Goal: Book appointment/travel/reservation

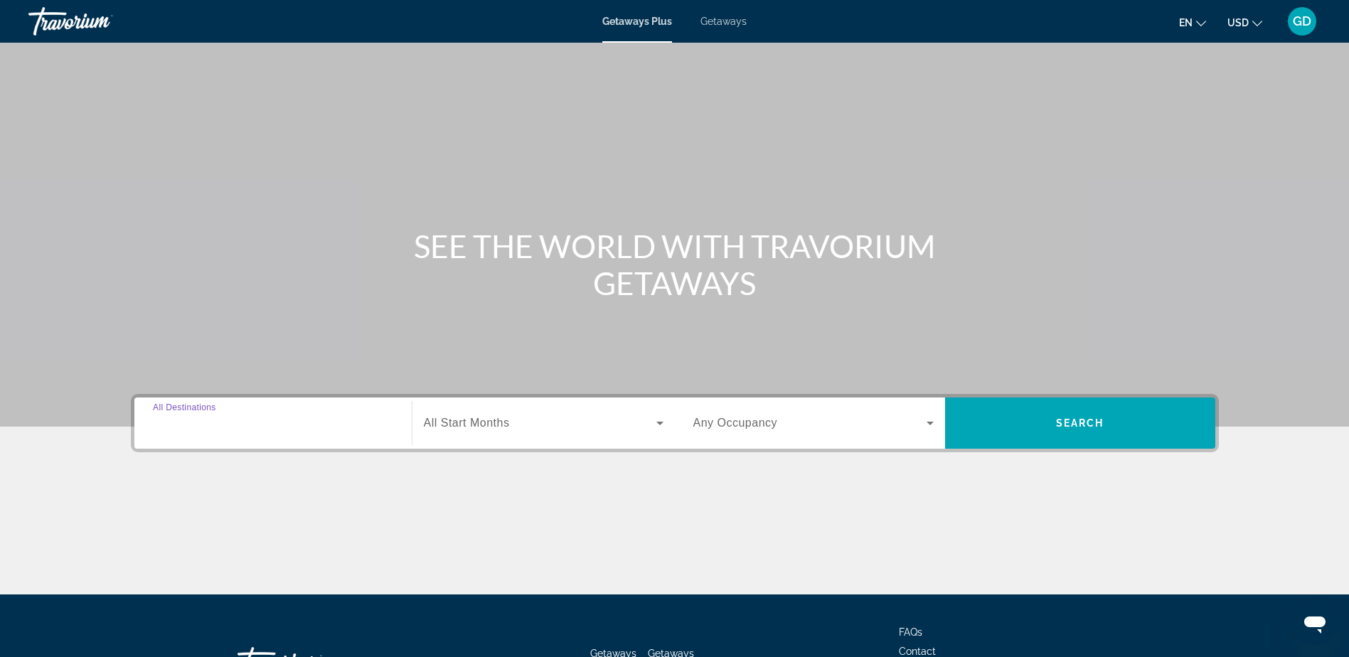
click at [356, 425] on input "Destination All Destinations" at bounding box center [273, 423] width 240 height 17
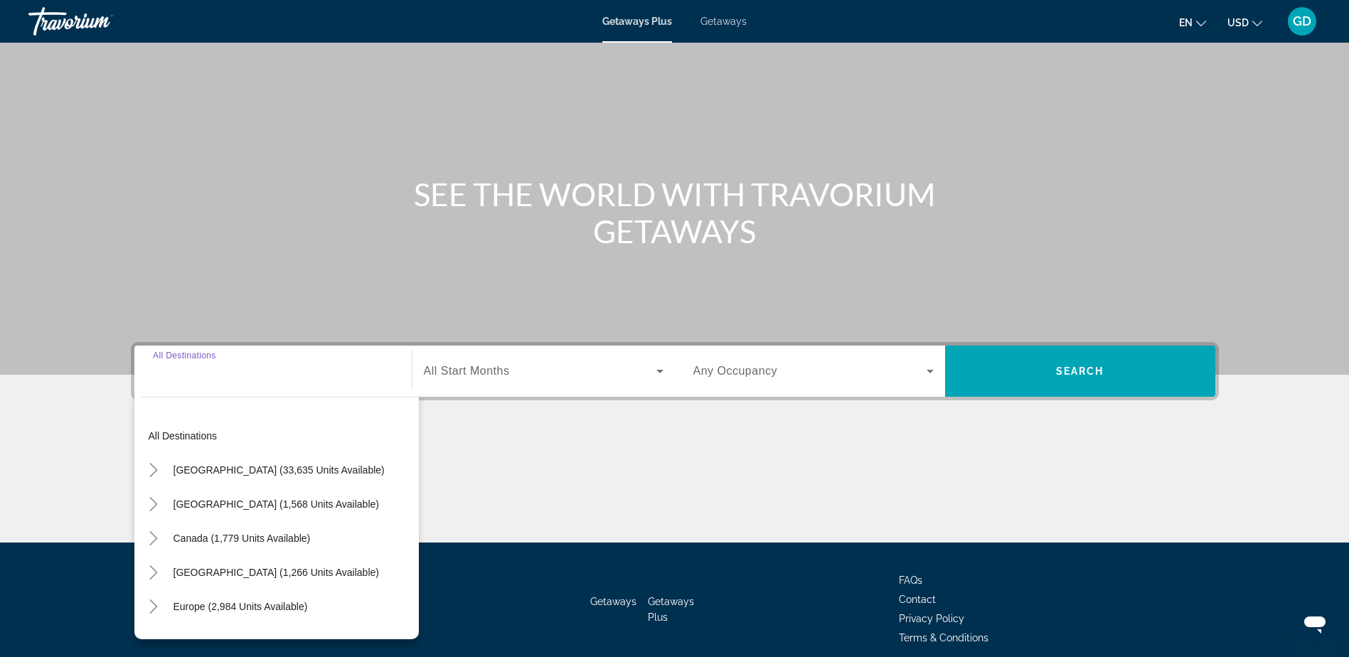
scroll to position [112, 0]
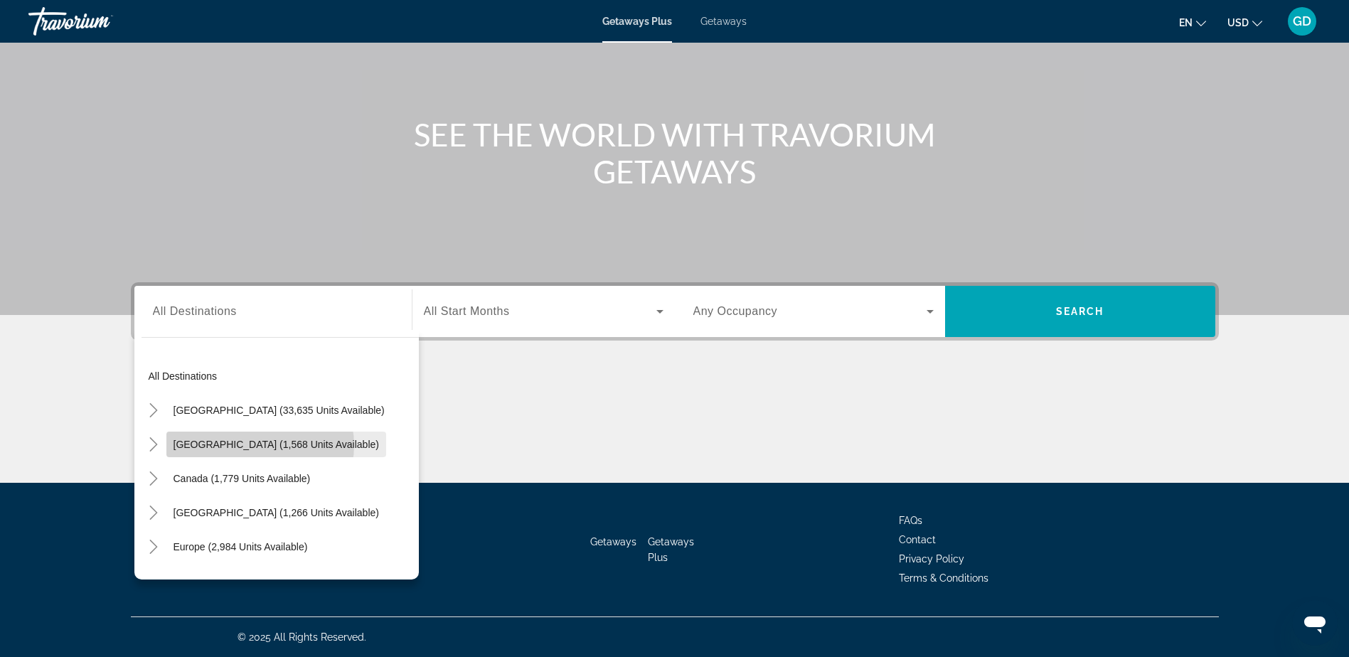
click at [259, 445] on span "[GEOGRAPHIC_DATA] (1,568 units available)" at bounding box center [275, 444] width 205 height 11
type input "**********"
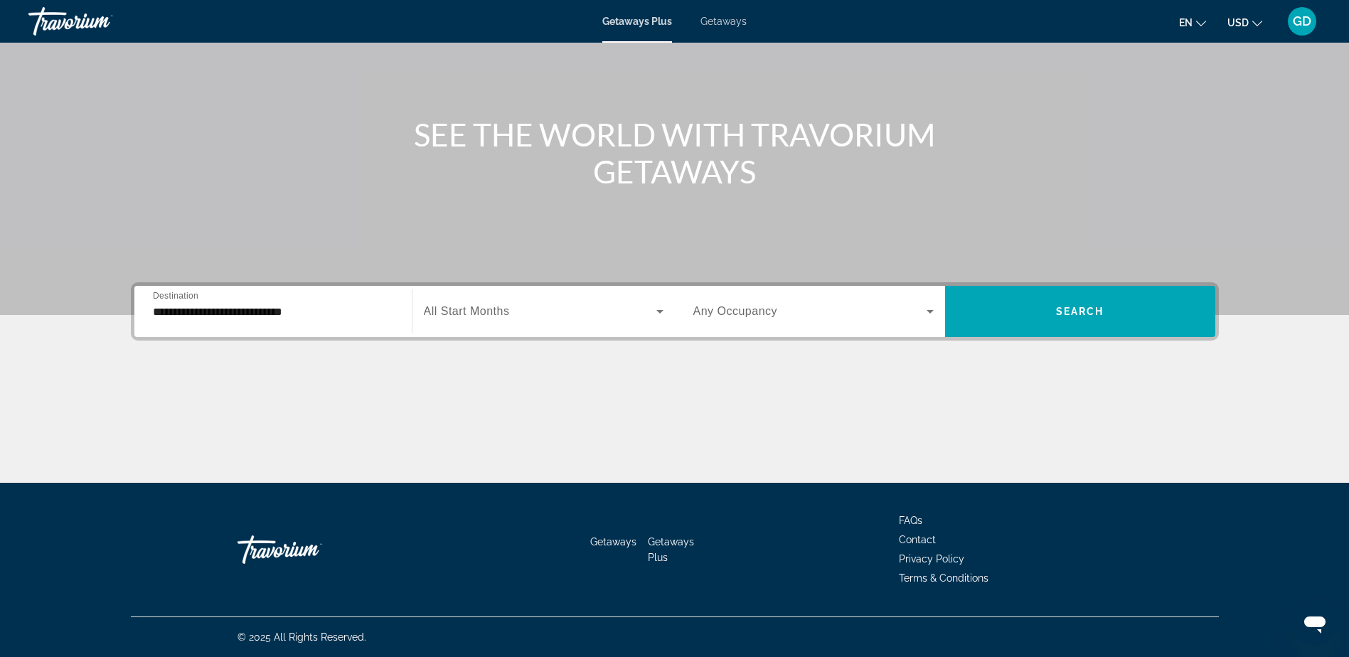
click at [498, 309] on span "All Start Months" at bounding box center [467, 311] width 86 height 12
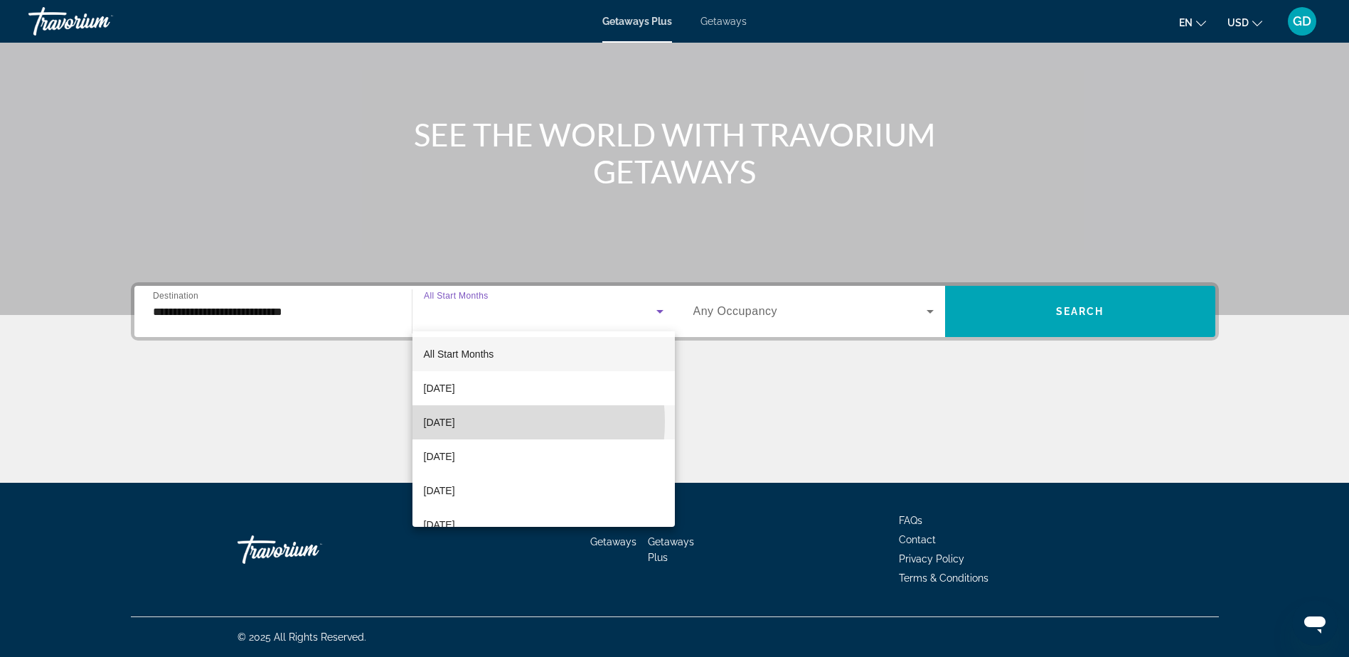
click at [485, 422] on mat-option "[DATE]" at bounding box center [543, 422] width 262 height 34
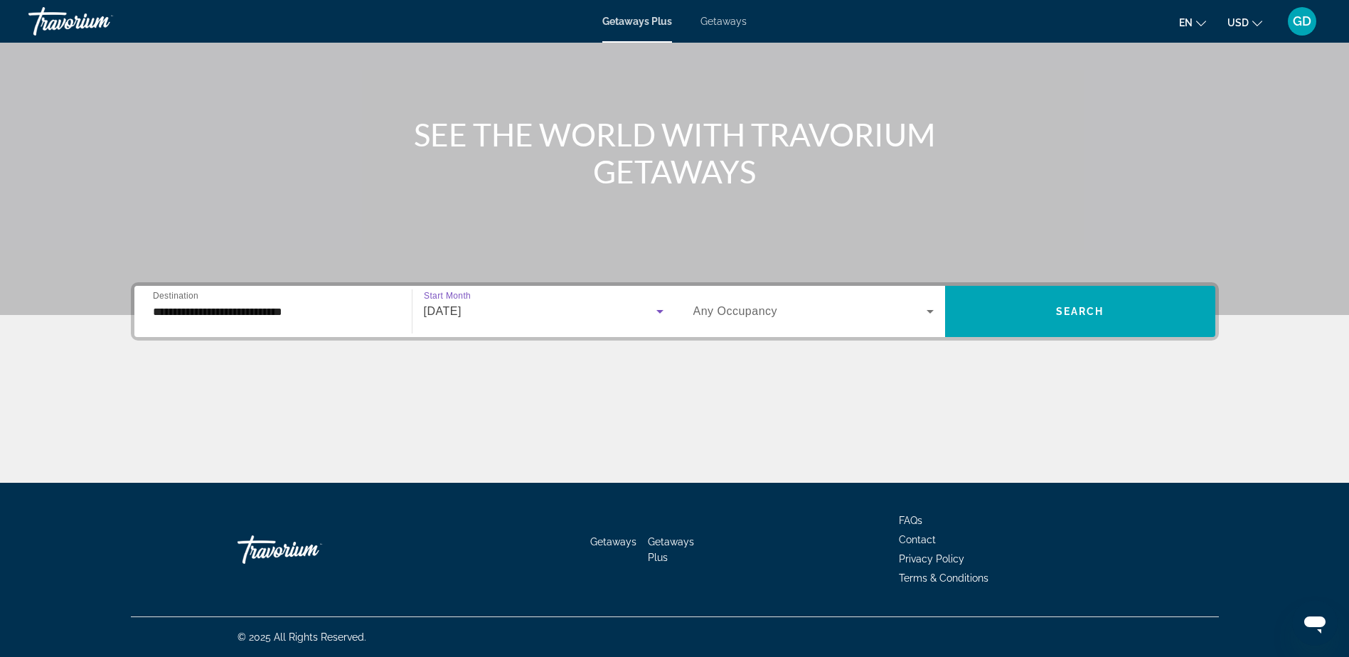
click at [931, 312] on icon "Search widget" at bounding box center [929, 311] width 17 height 17
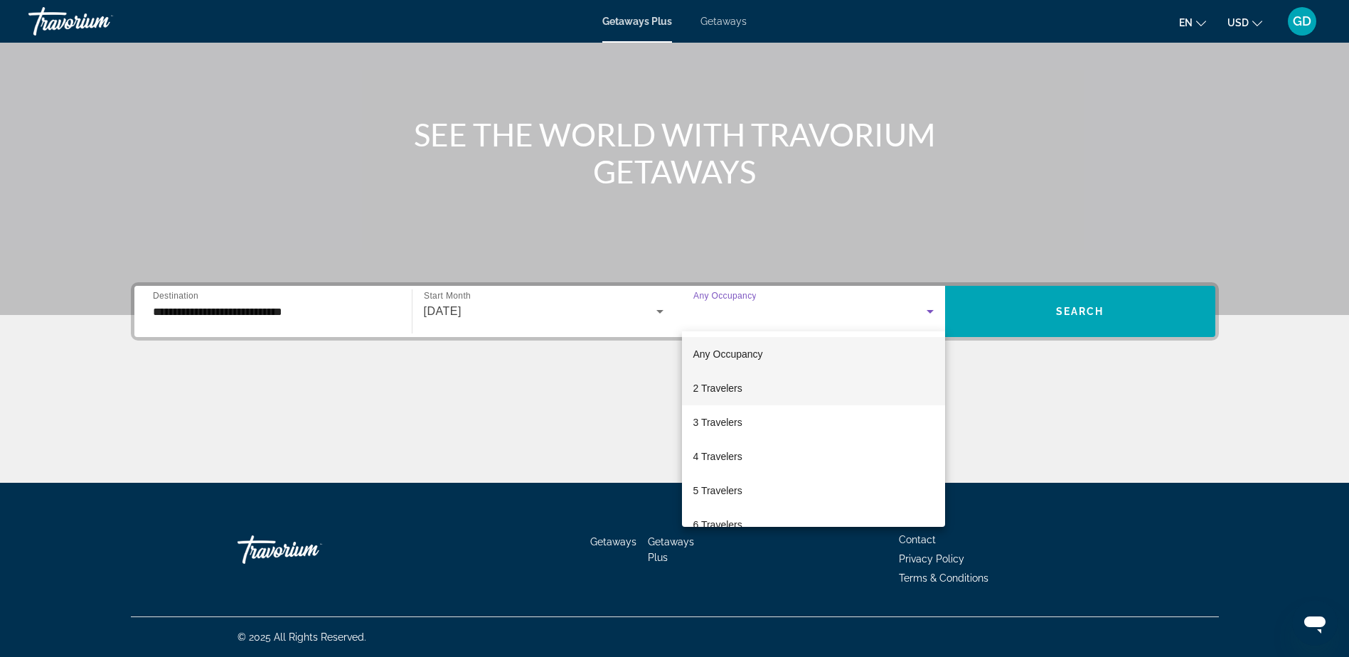
click at [759, 385] on mat-option "2 Travelers" at bounding box center [813, 388] width 263 height 34
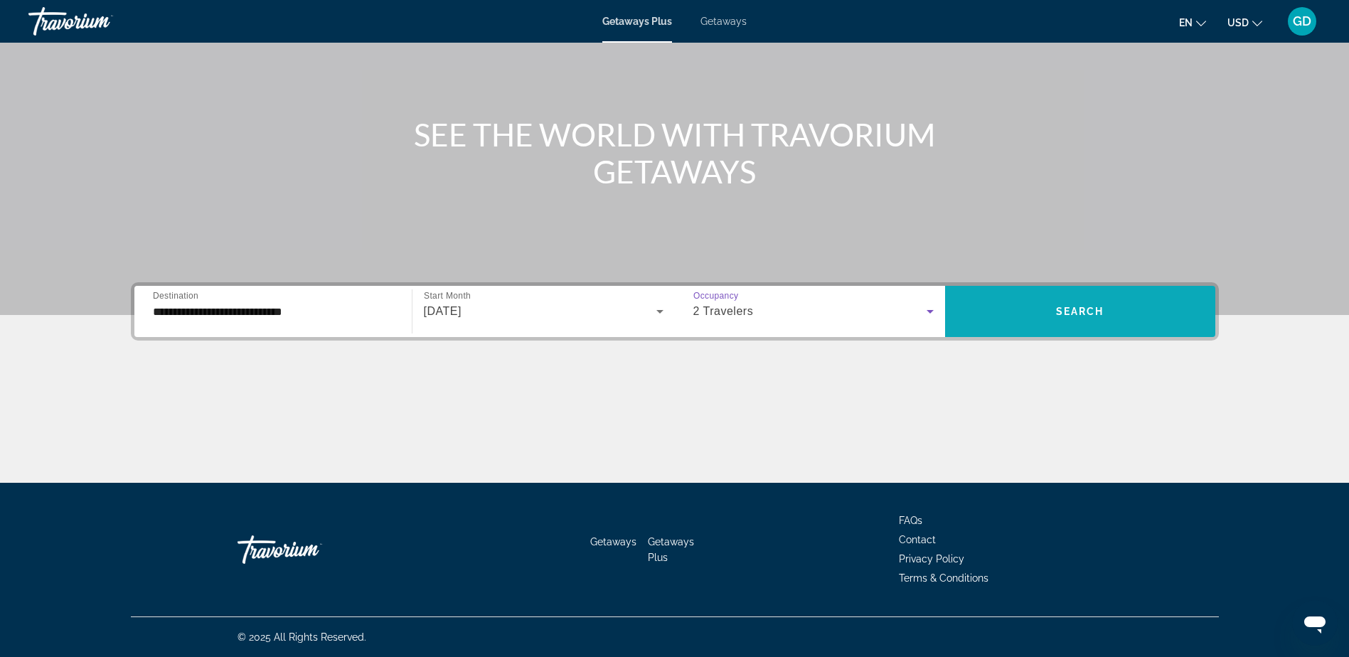
click at [1079, 310] on span "Search" at bounding box center [1080, 311] width 48 height 11
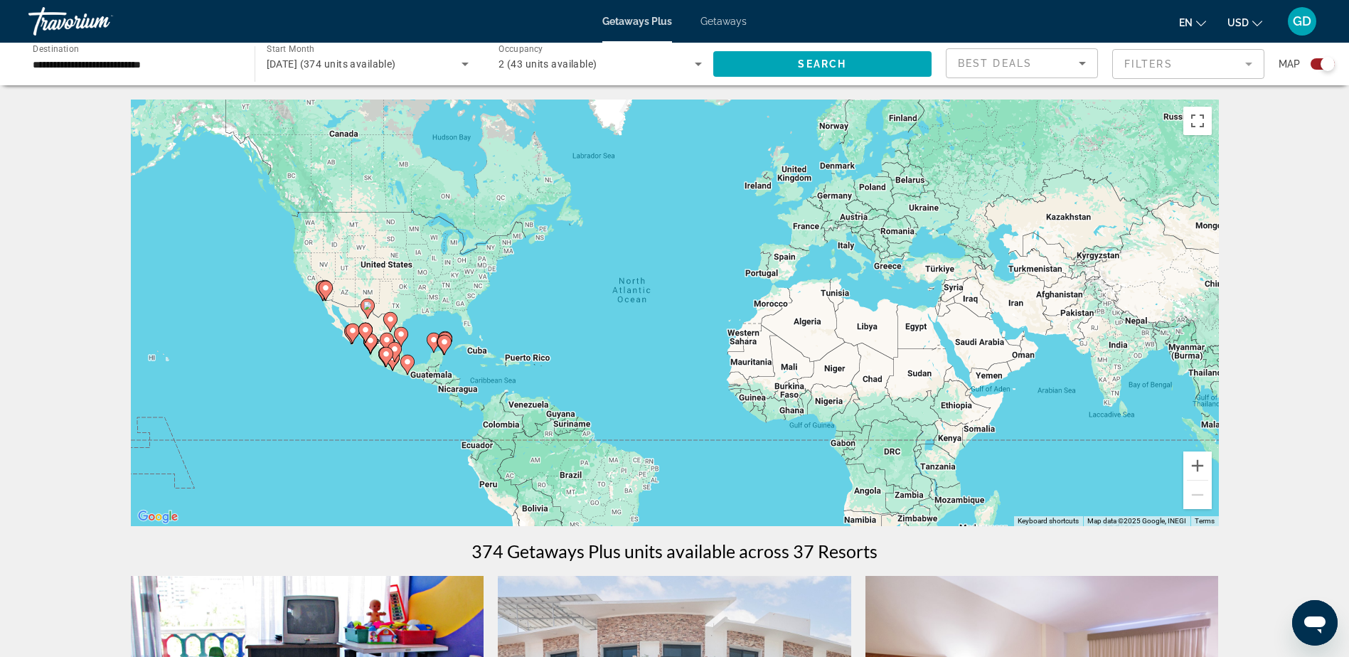
click at [1246, 61] on mat-form-field "Filters" at bounding box center [1188, 64] width 152 height 30
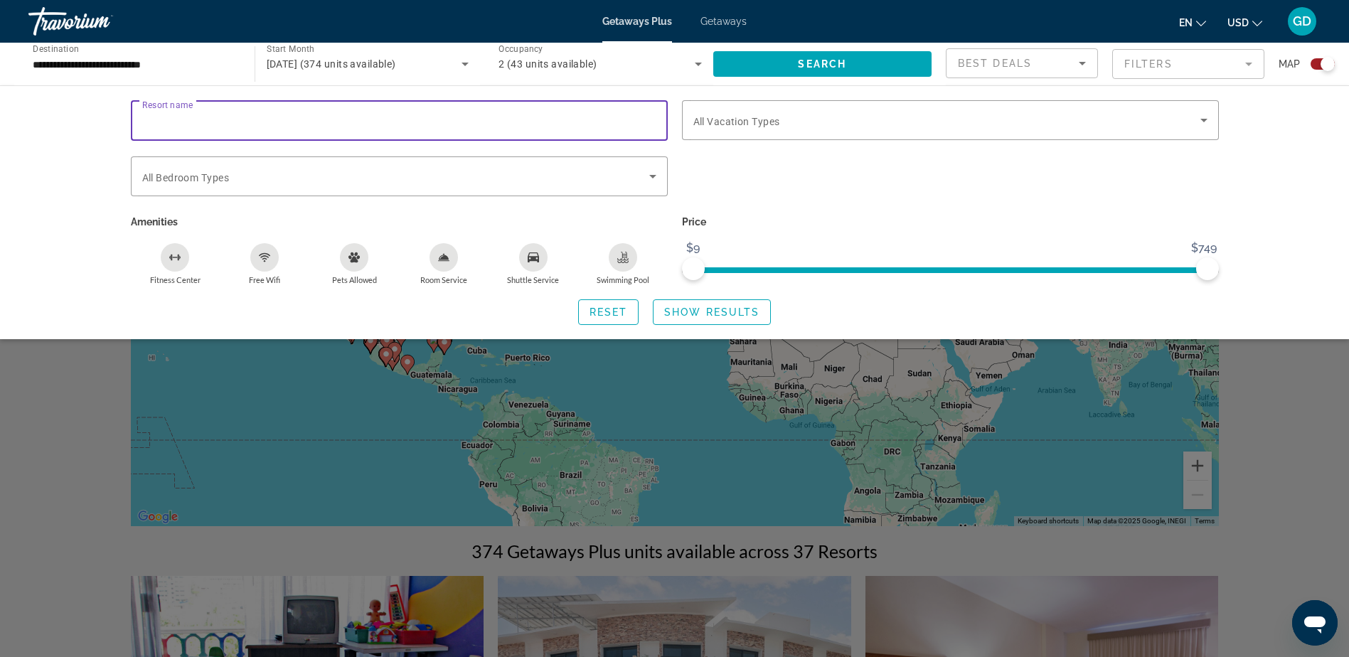
click at [203, 117] on input "Resort name" at bounding box center [399, 120] width 514 height 17
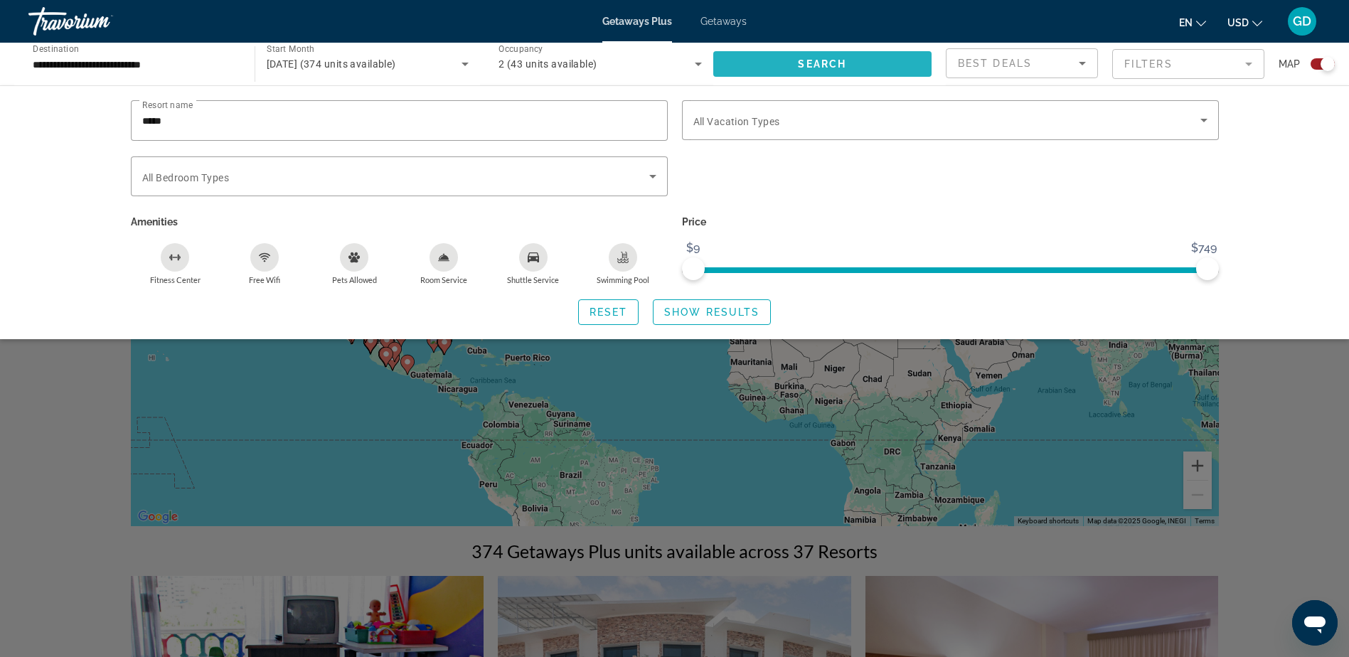
click at [817, 61] on span "Search" at bounding box center [822, 63] width 48 height 11
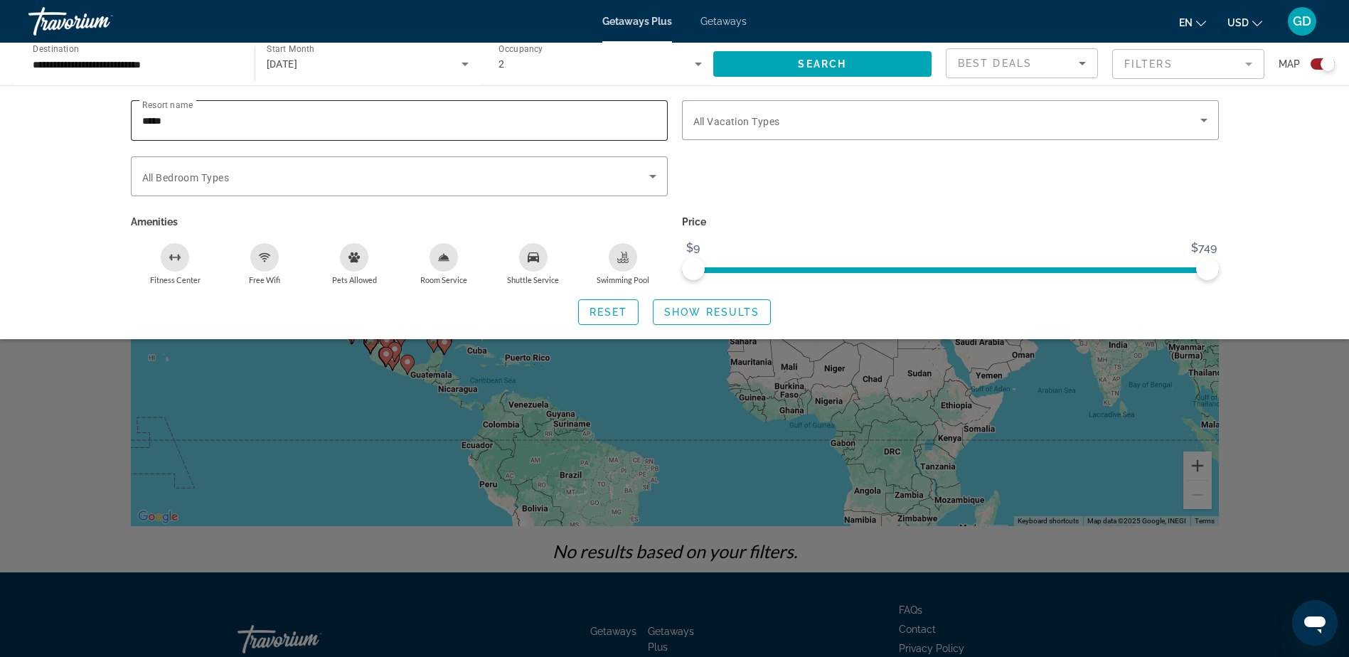
click at [205, 124] on input "*****" at bounding box center [399, 120] width 514 height 17
click at [835, 65] on span "Search" at bounding box center [822, 63] width 48 height 11
click at [246, 119] on input "**********" at bounding box center [399, 120] width 514 height 17
type input "*"
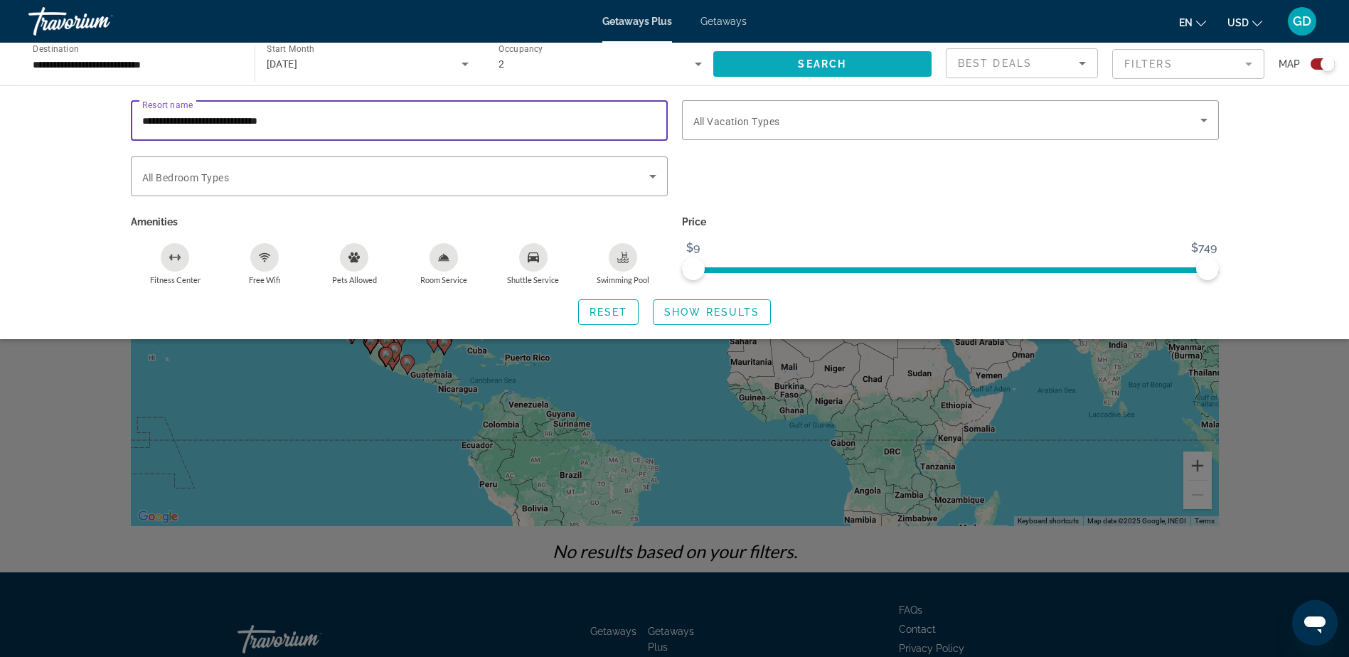
type input "**********"
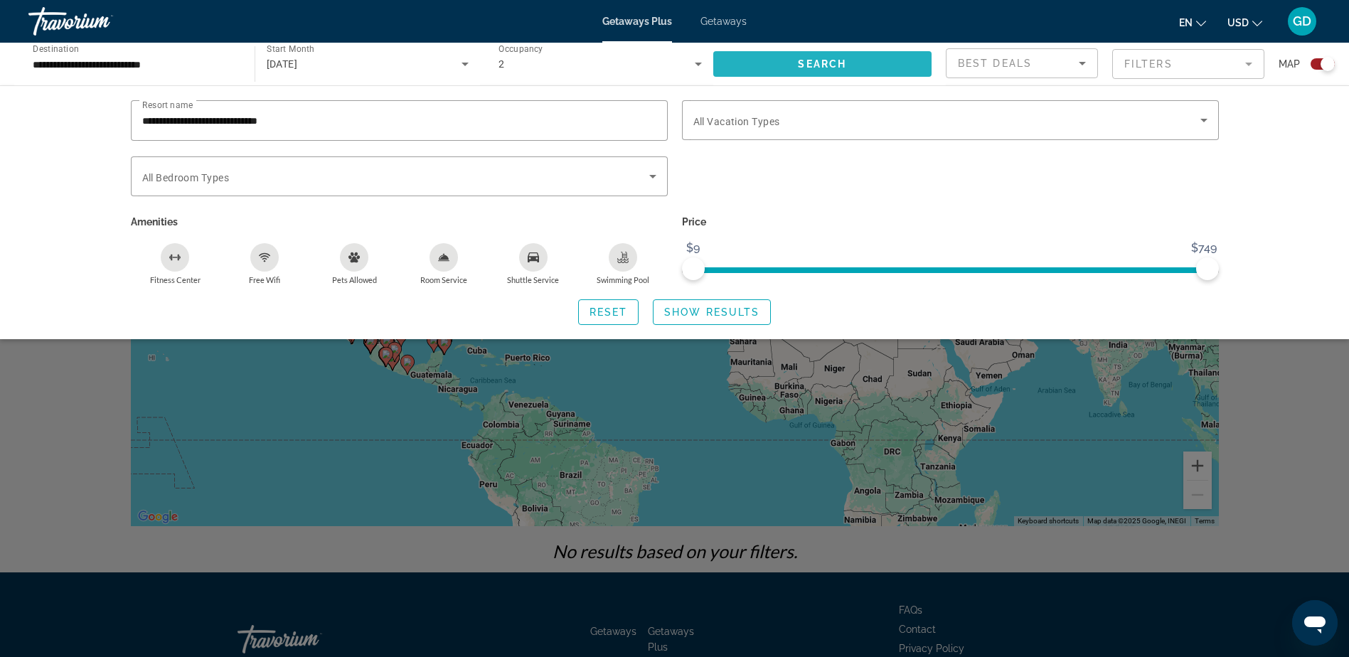
click at [845, 60] on span "Search" at bounding box center [822, 63] width 48 height 11
click at [604, 308] on span "Reset" at bounding box center [608, 311] width 38 height 11
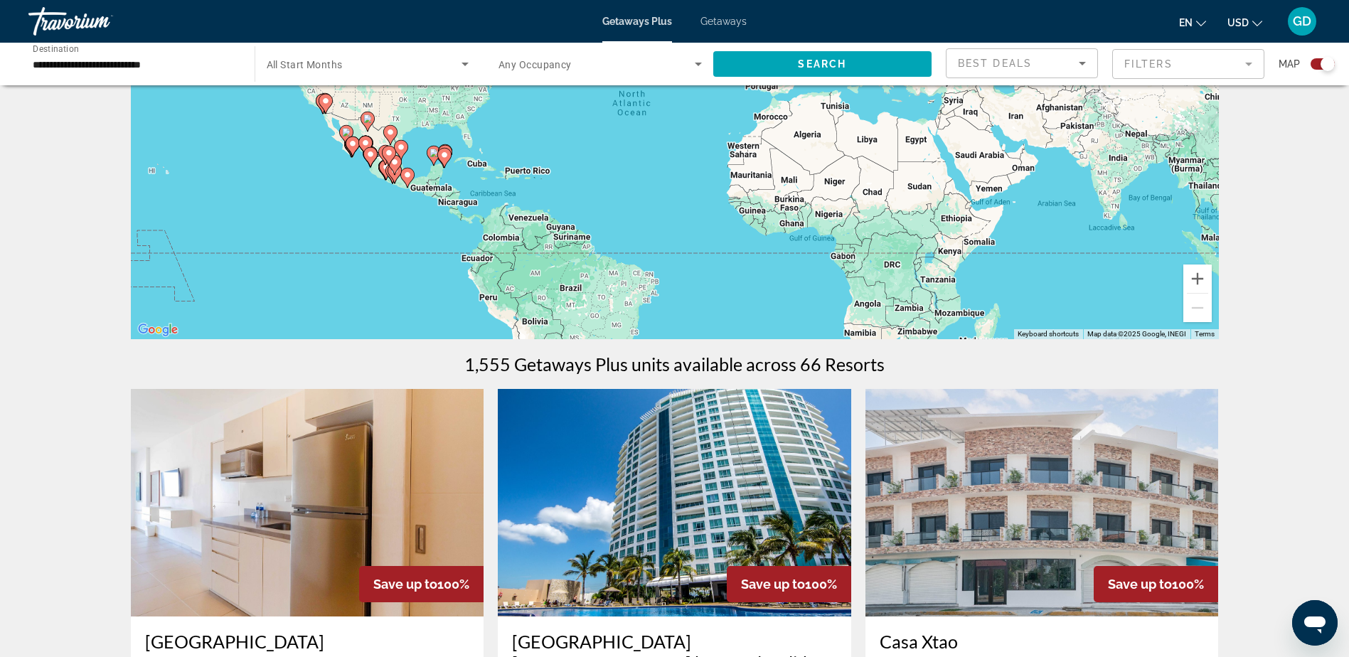
scroll to position [199, 0]
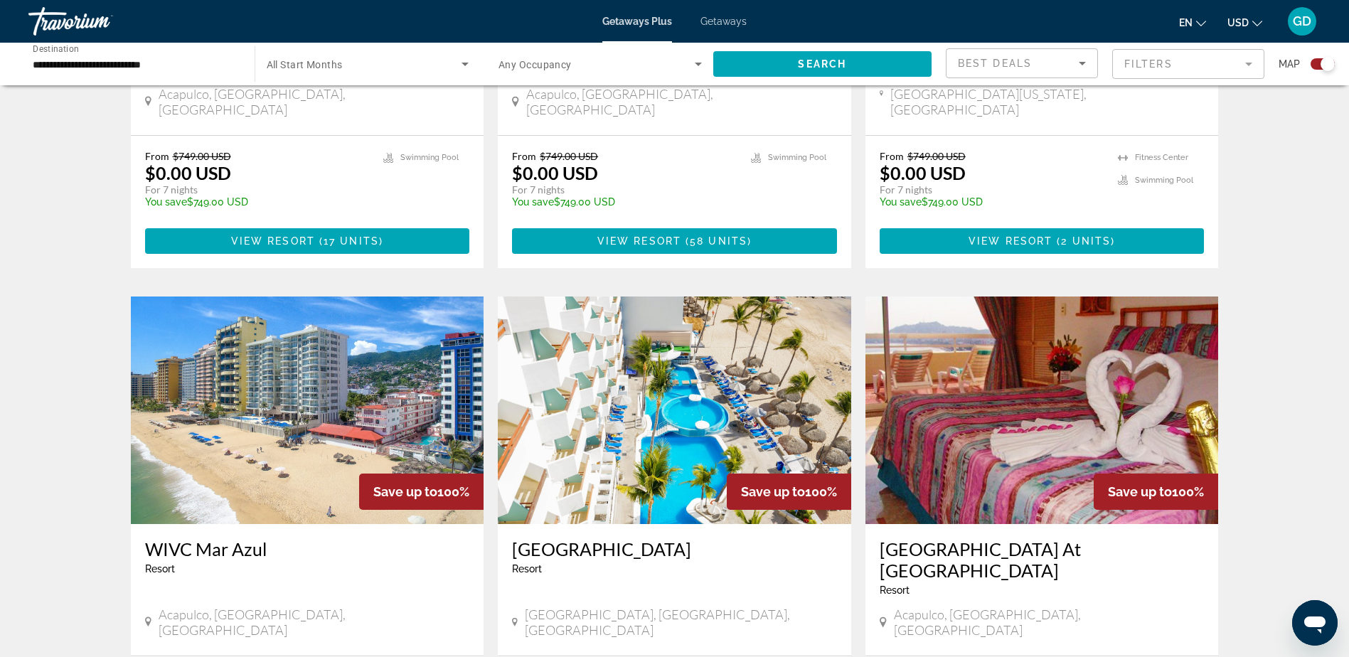
scroll to position [1897, 0]
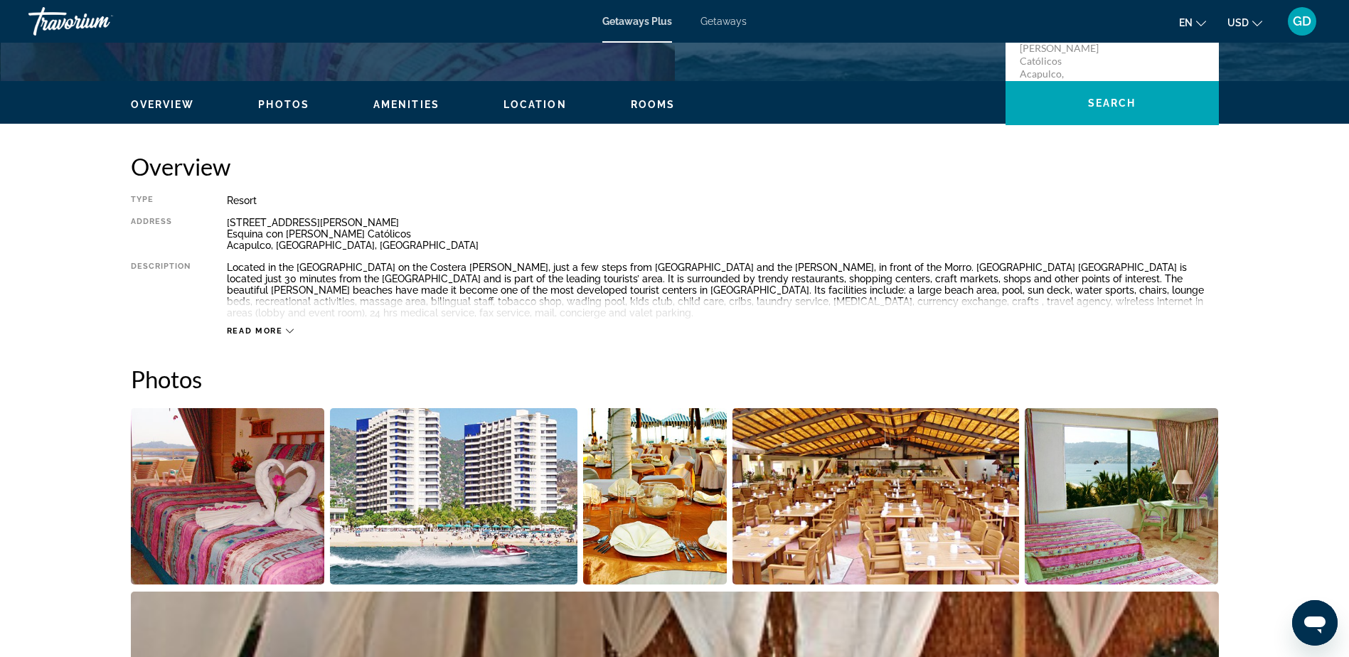
scroll to position [398, 0]
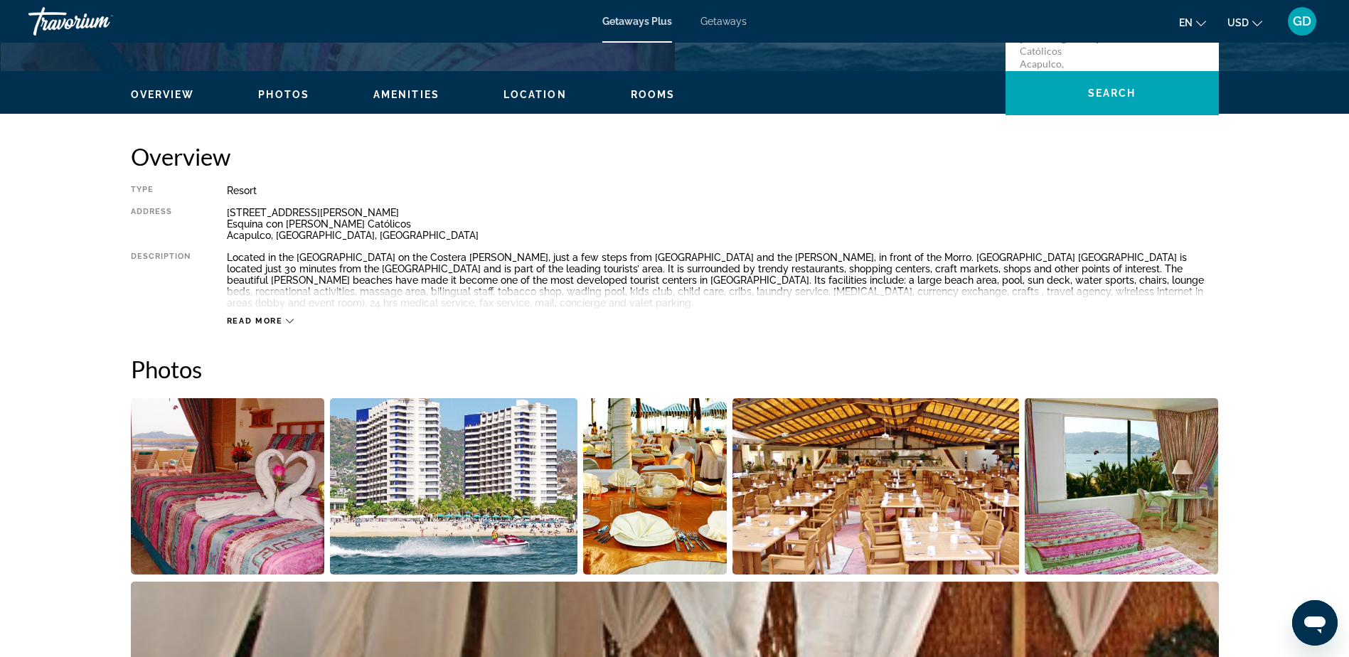
click at [290, 318] on icon "Main content" at bounding box center [290, 321] width 8 height 8
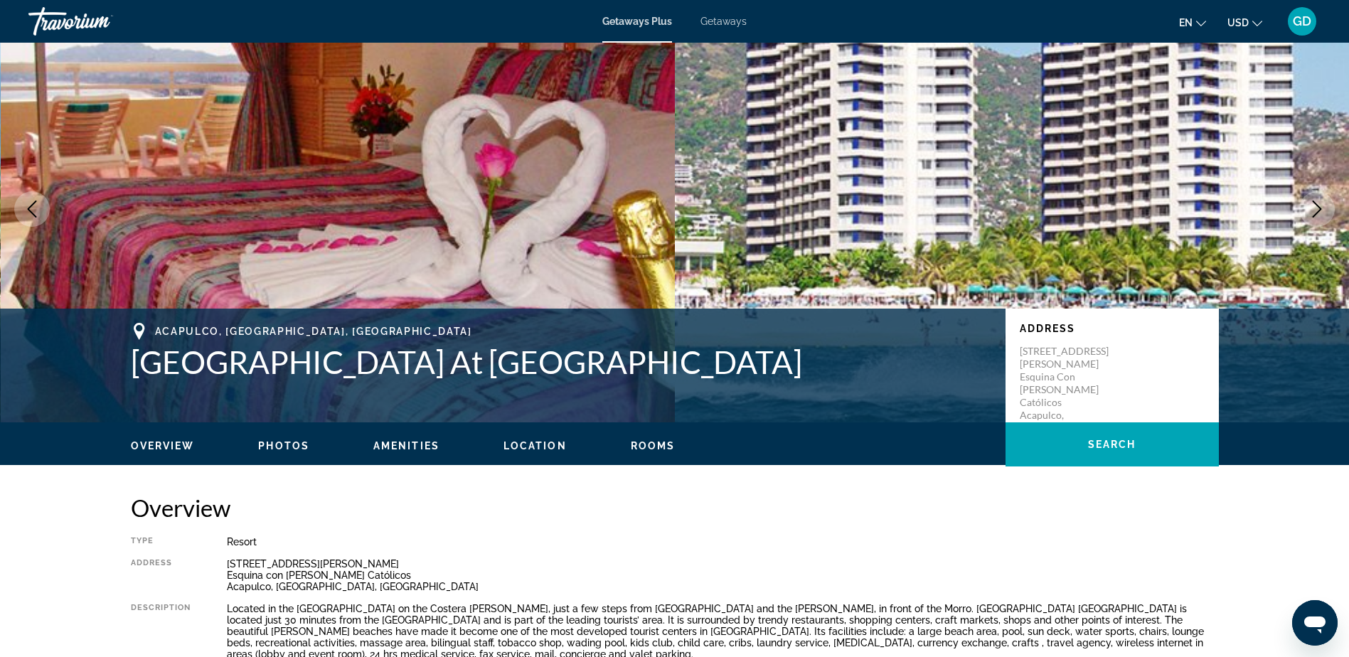
scroll to position [0, 0]
